Goal: Information Seeking & Learning: Learn about a topic

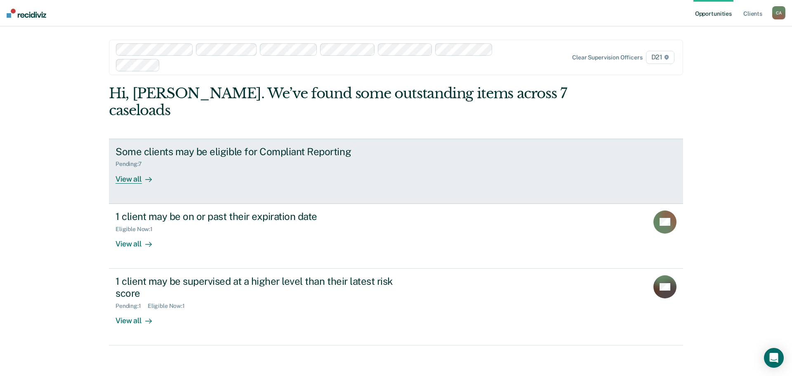
click at [131, 182] on div "View all" at bounding box center [139, 176] width 46 height 16
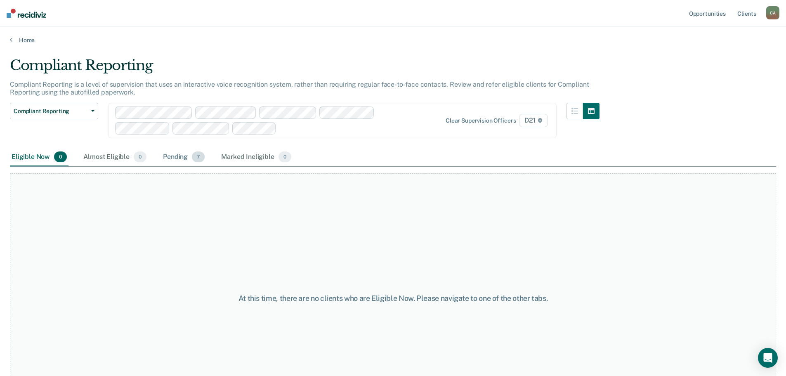
click at [173, 152] on div "Pending 7" at bounding box center [183, 157] width 45 height 18
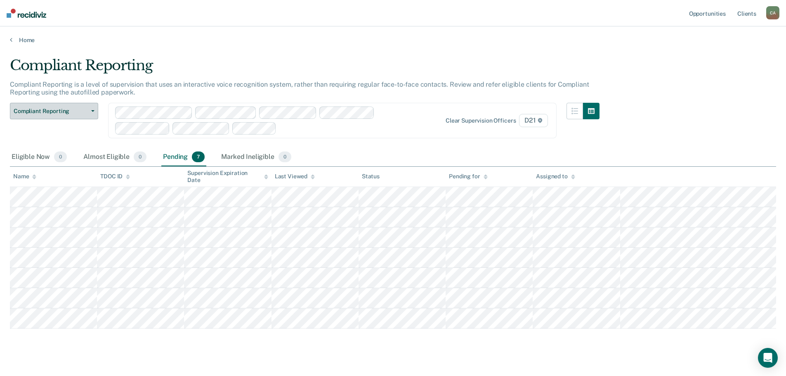
click at [75, 110] on span "Compliant Reporting" at bounding box center [51, 111] width 74 height 7
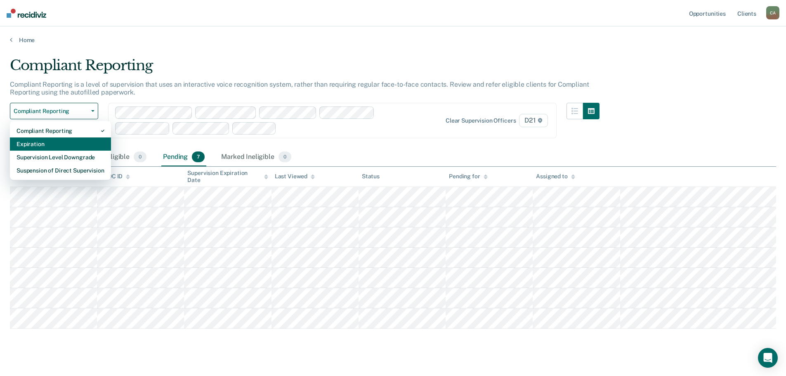
click at [69, 142] on div "Expiration" at bounding box center [61, 143] width 88 height 13
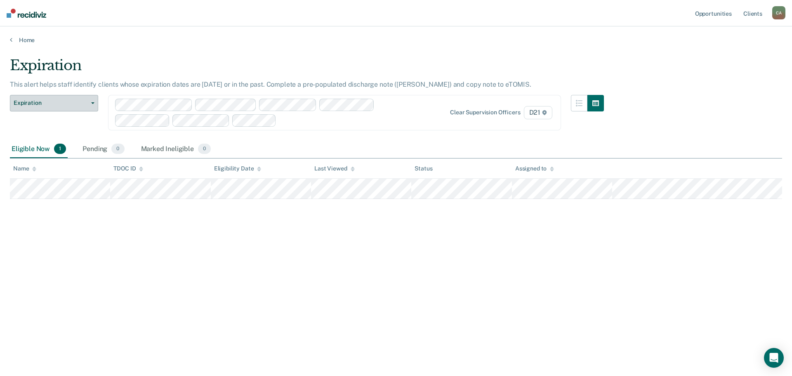
click at [77, 100] on span "Expiration" at bounding box center [51, 102] width 74 height 7
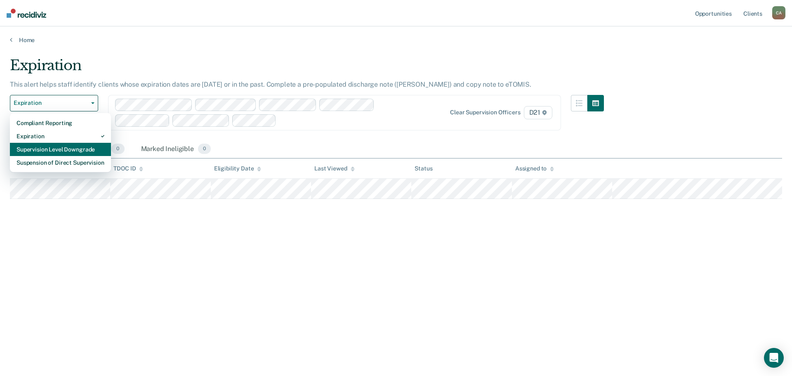
click at [80, 148] on div "Supervision Level Downgrade" at bounding box center [61, 149] width 88 height 13
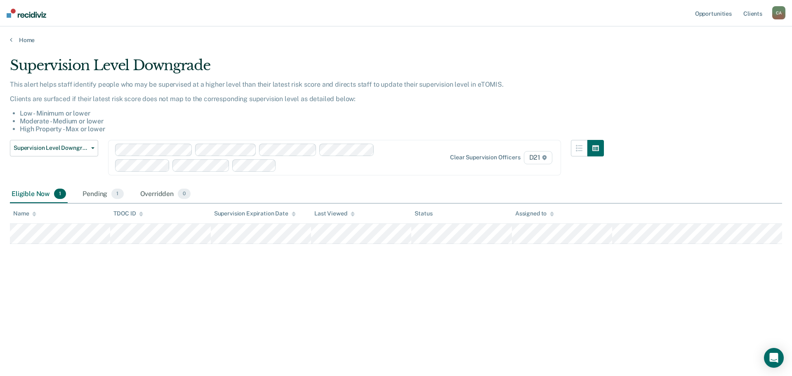
click at [75, 139] on div "This alert helps staff identify people who may be supervised at a higher level …" at bounding box center [307, 109] width 594 height 59
click at [74, 147] on span "Supervision Level Downgrade" at bounding box center [51, 147] width 74 height 7
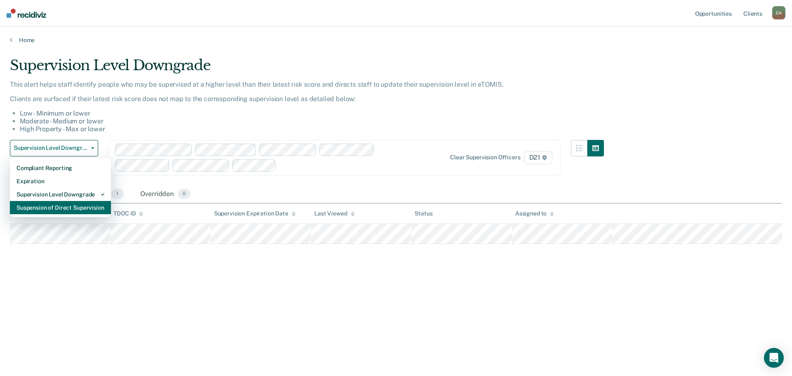
click at [73, 211] on div "Suspension of Direct Supervision" at bounding box center [61, 207] width 88 height 13
